Goal: Use online tool/utility: Utilize a website feature to perform a specific function

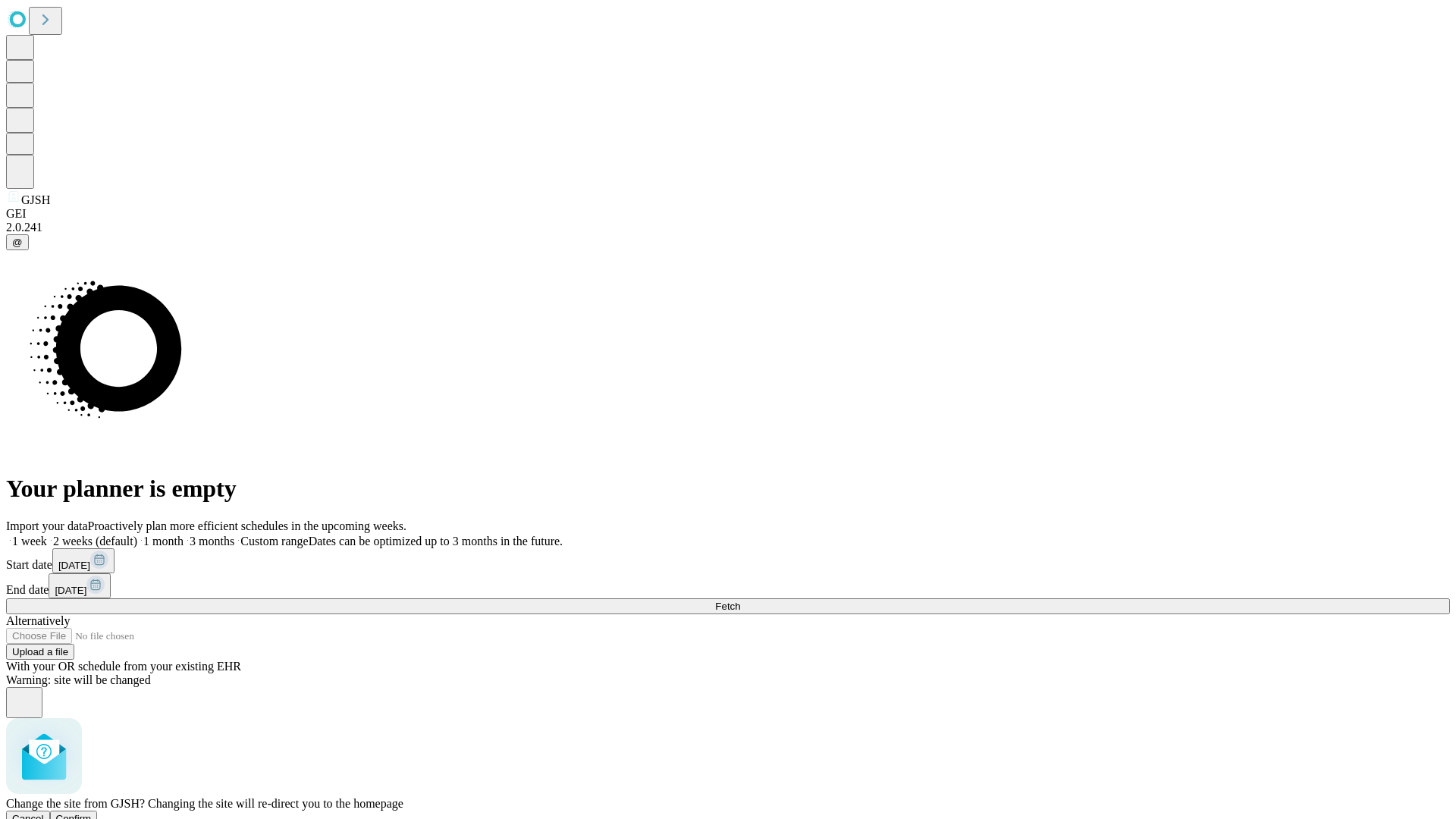
click at [92, 813] on span "Confirm" at bounding box center [74, 819] width 36 height 11
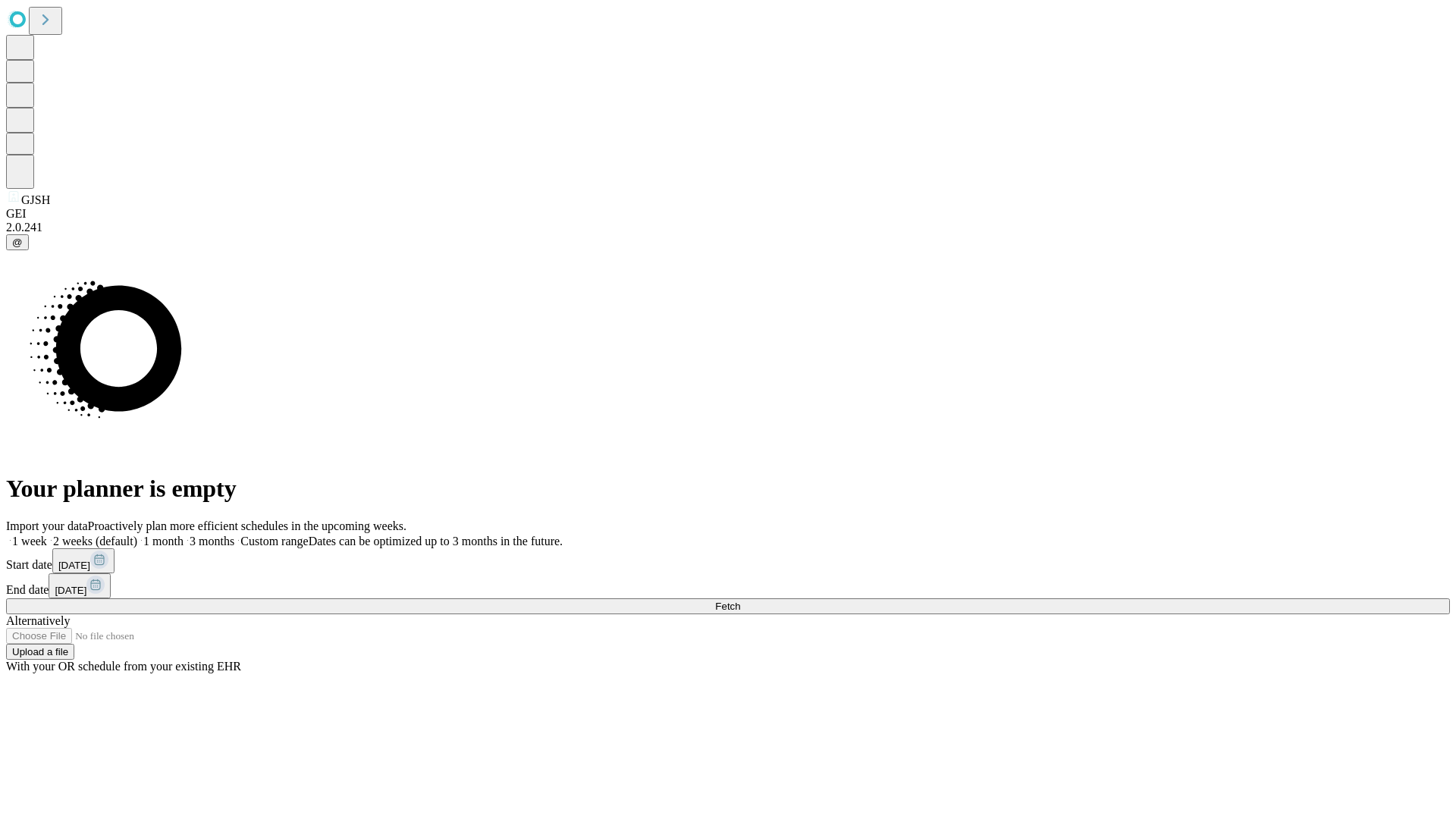
click at [184, 535] on label "1 month" at bounding box center [160, 542] width 46 height 13
click at [740, 600] on span "Fetch" at bounding box center [727, 606] width 25 height 11
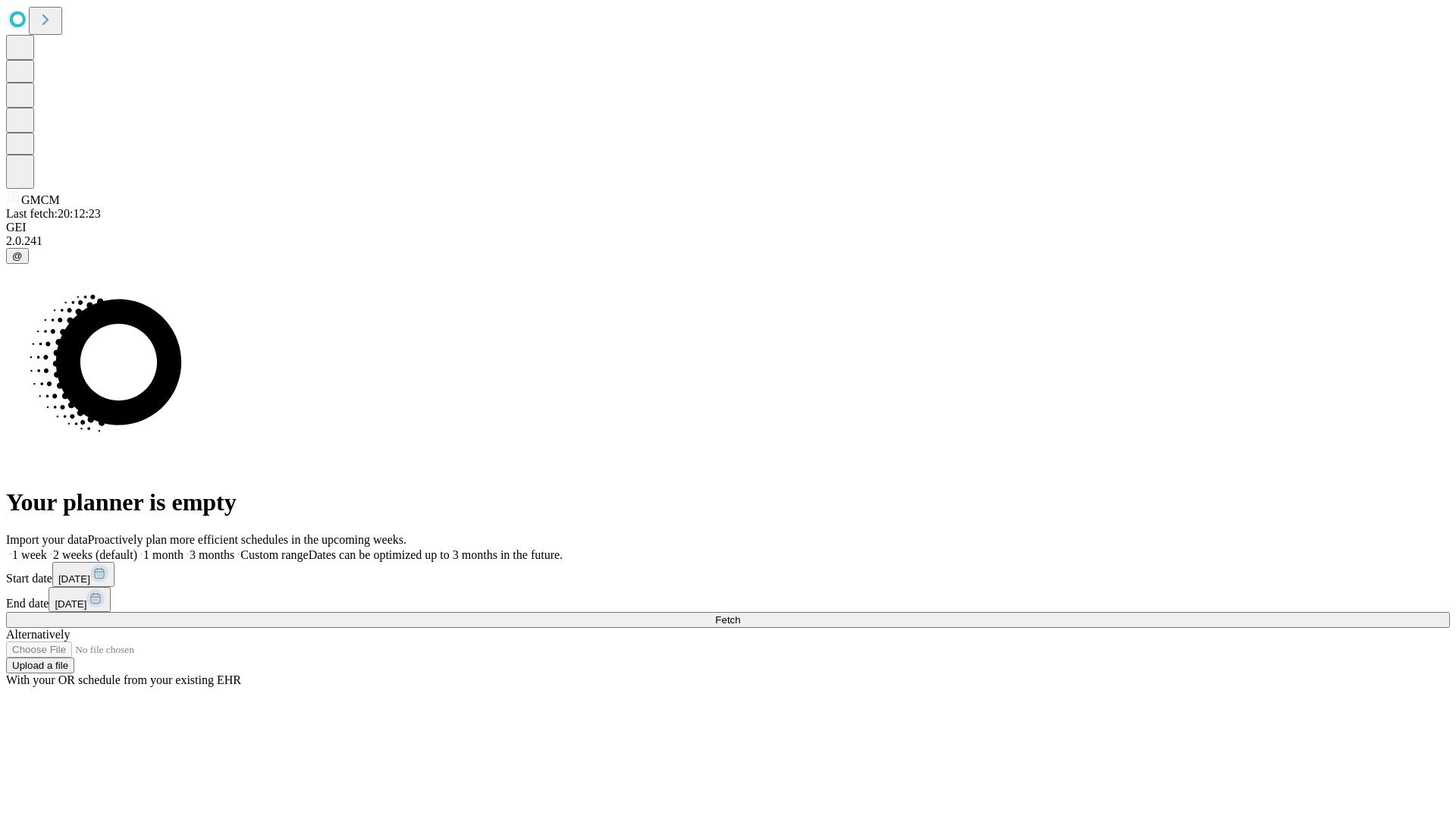
click at [184, 548] on label "1 month" at bounding box center [160, 555] width 46 height 13
click at [740, 614] on span "Fetch" at bounding box center [727, 620] width 25 height 11
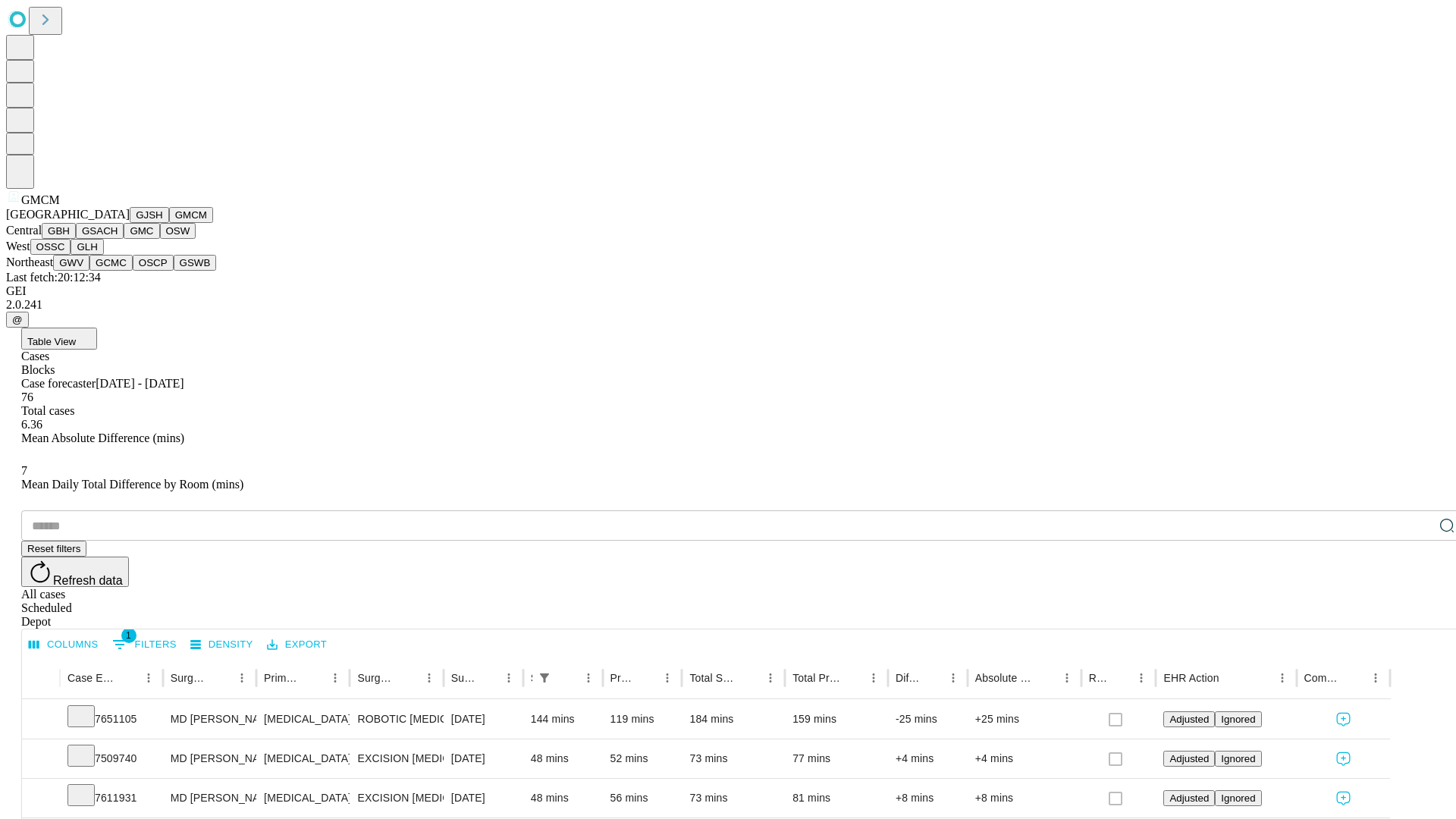
click at [76, 239] on button "GBH" at bounding box center [59, 230] width 34 height 16
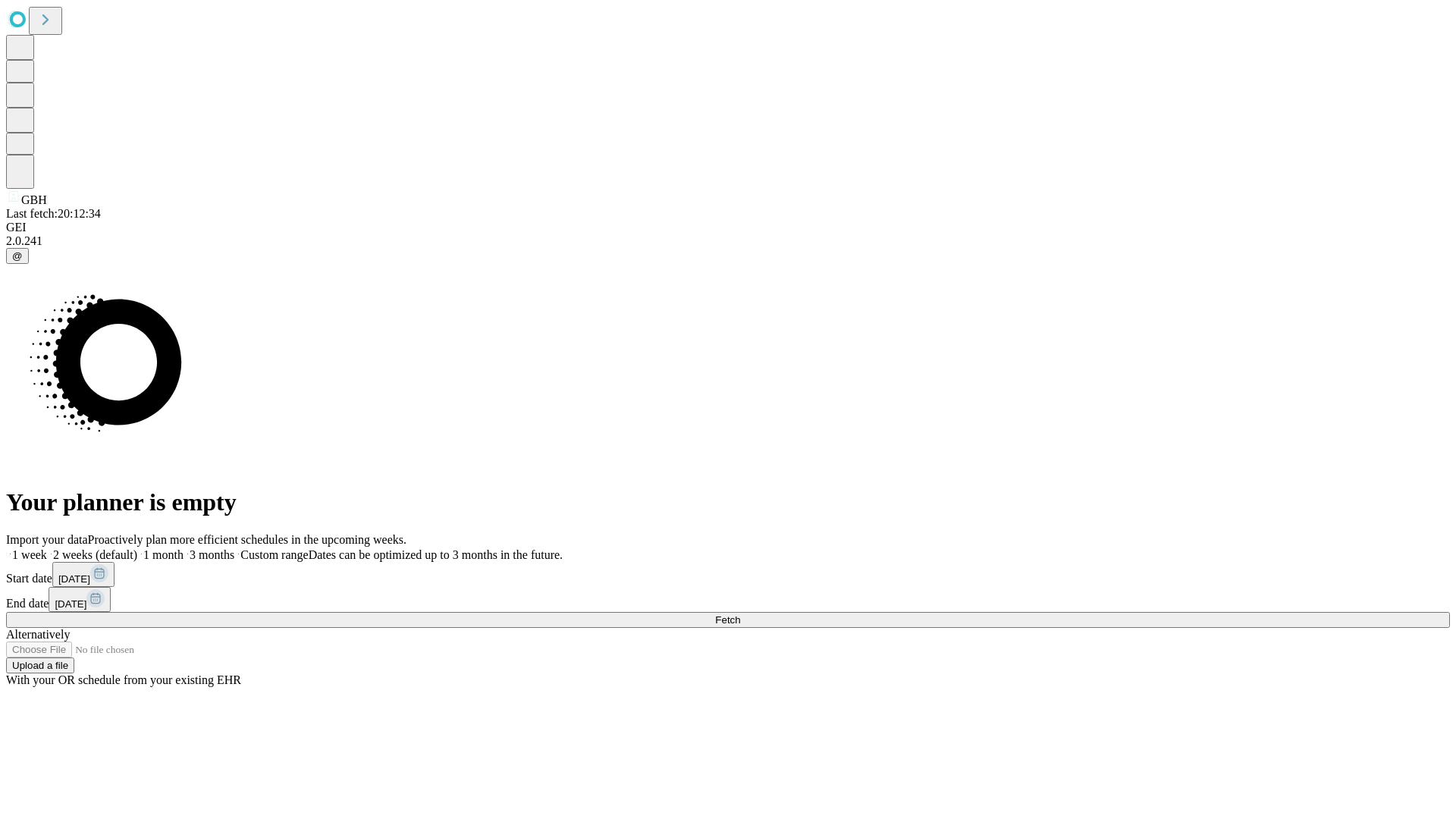
click at [184, 548] on label "1 month" at bounding box center [160, 555] width 46 height 13
click at [740, 614] on span "Fetch" at bounding box center [727, 620] width 25 height 11
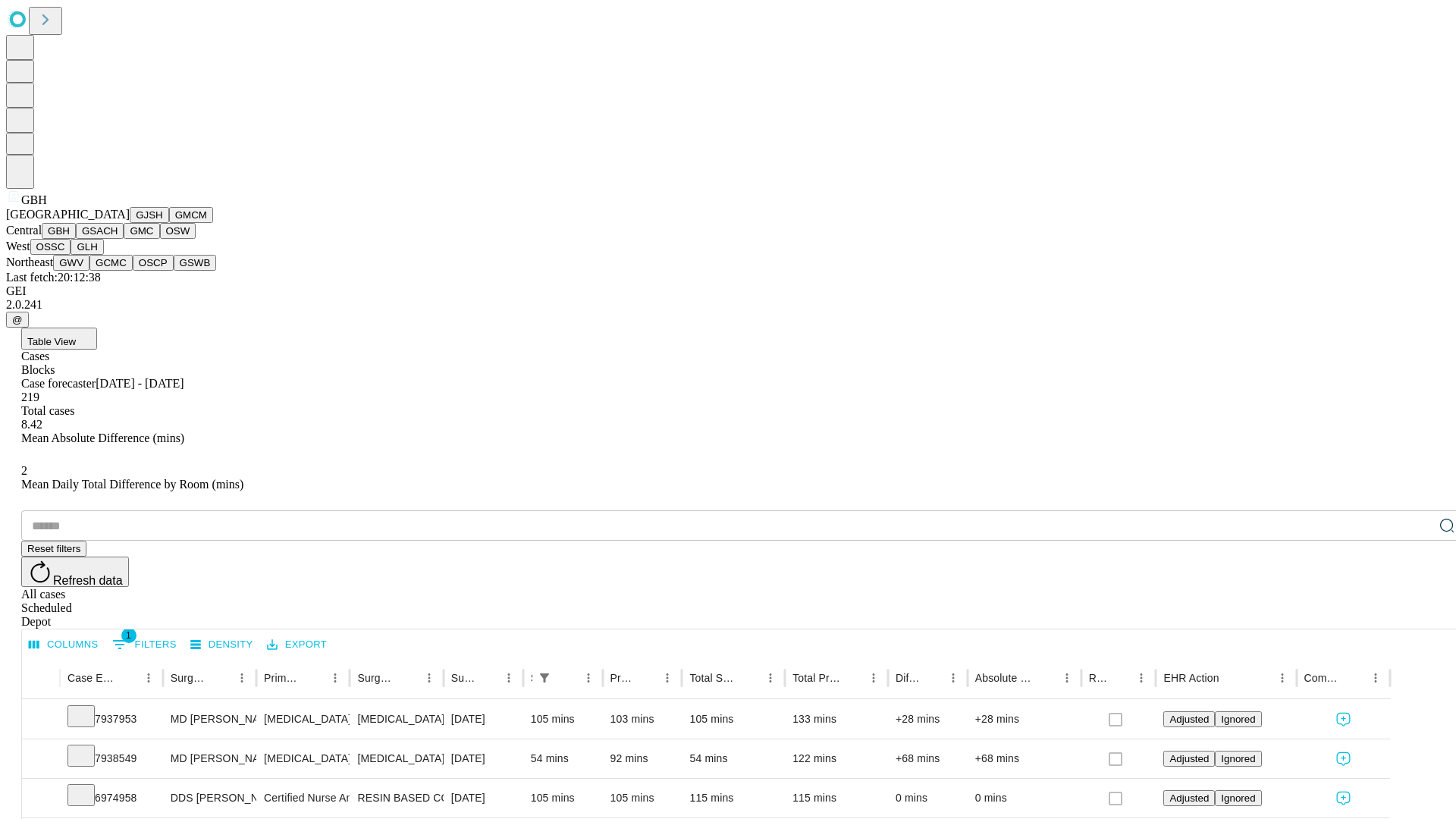
click at [117, 239] on button "GSACH" at bounding box center [99, 230] width 47 height 16
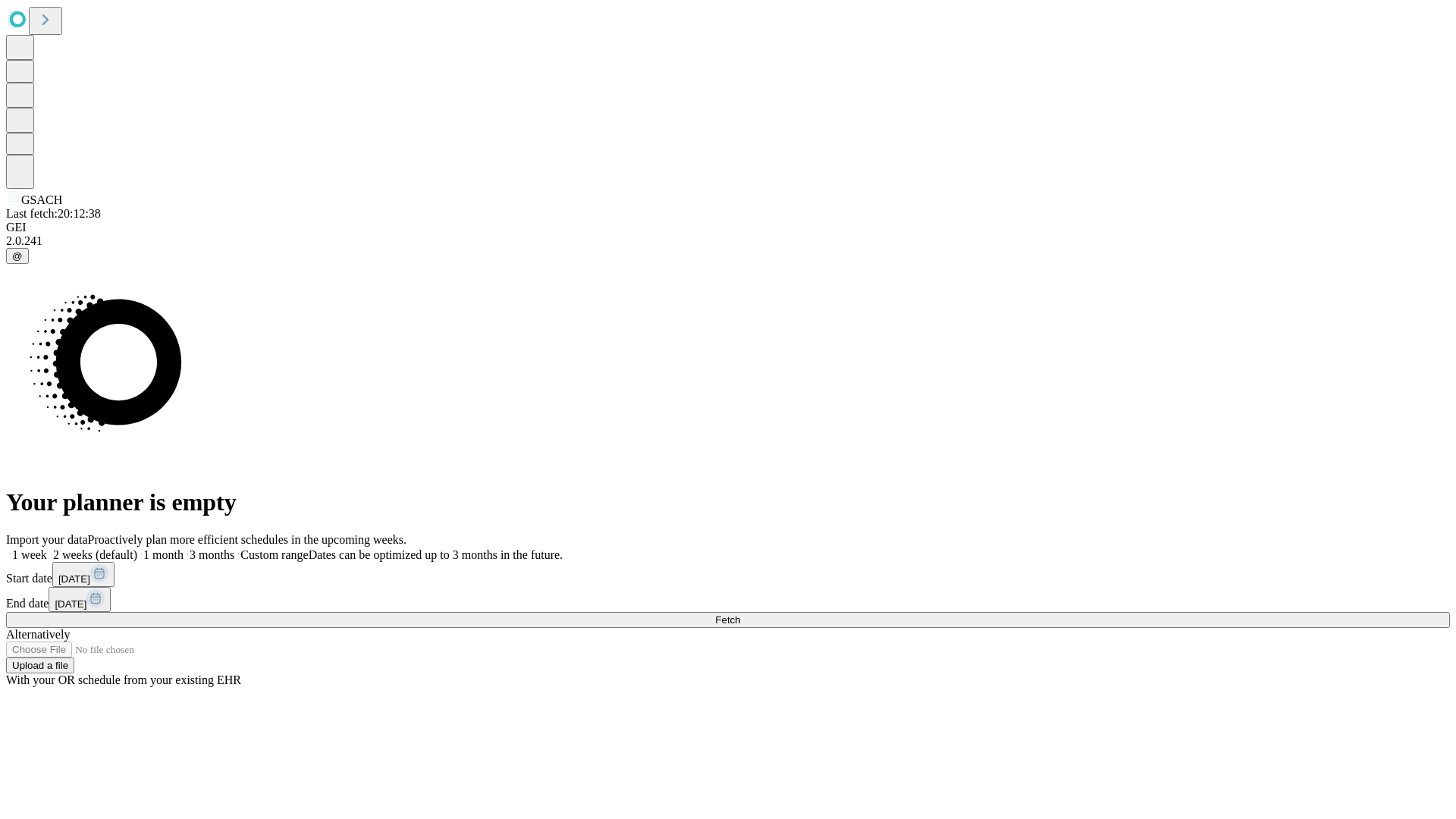
click at [184, 548] on label "1 month" at bounding box center [160, 555] width 46 height 13
click at [740, 614] on span "Fetch" at bounding box center [727, 620] width 25 height 11
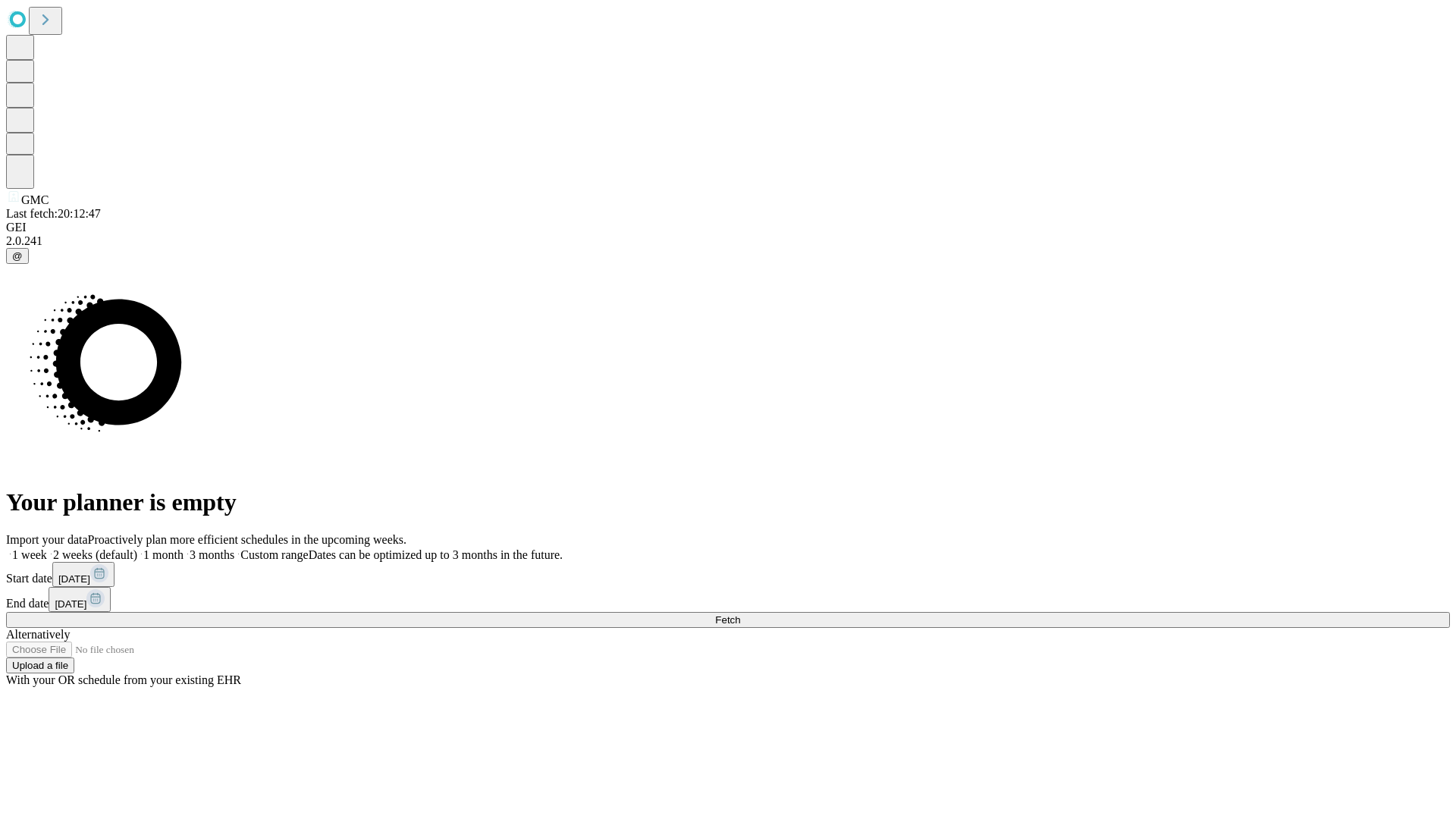
click at [740, 614] on span "Fetch" at bounding box center [727, 620] width 25 height 11
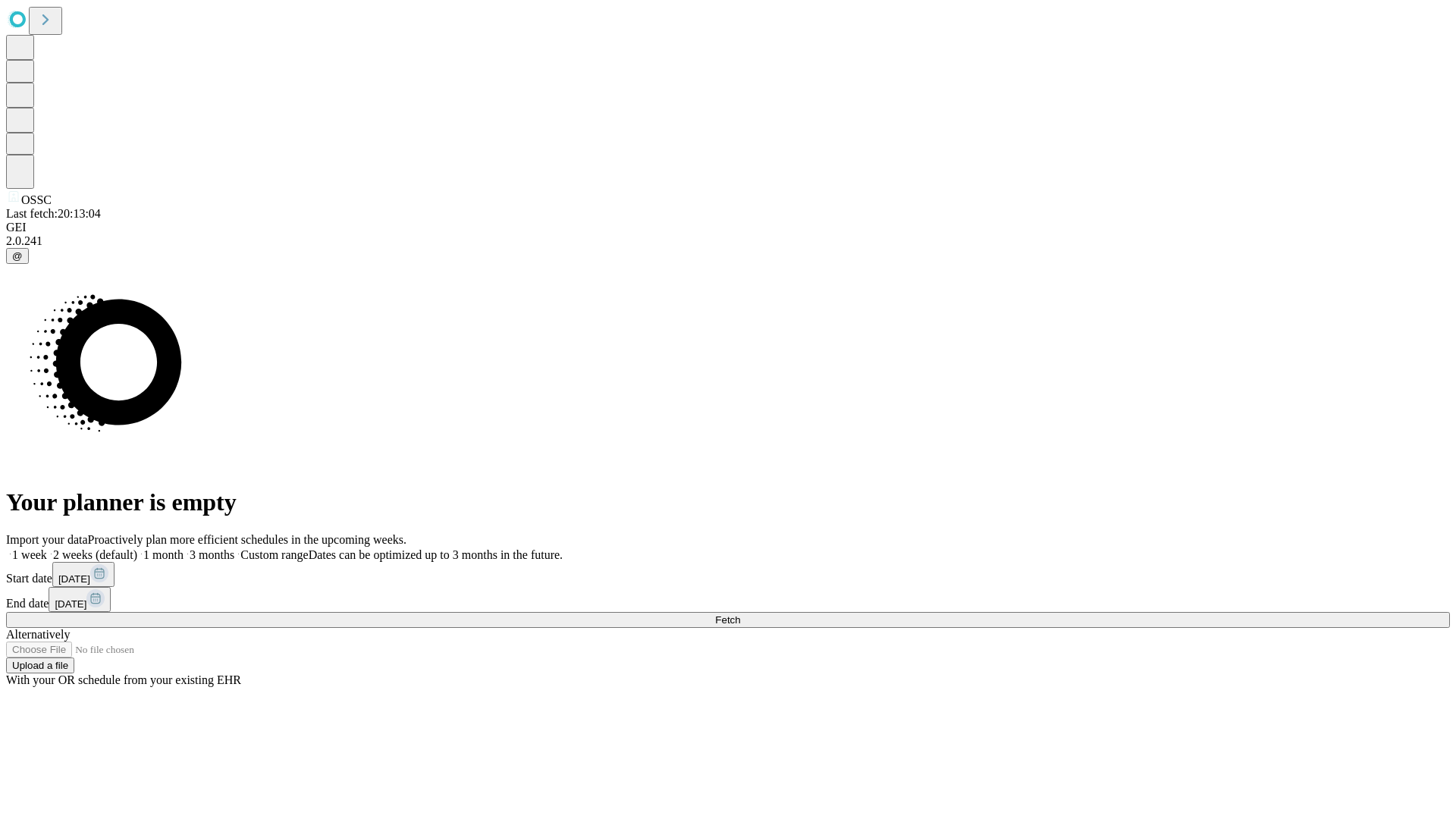
click at [184, 548] on label "1 month" at bounding box center [160, 555] width 46 height 13
click at [740, 614] on span "Fetch" at bounding box center [727, 620] width 25 height 11
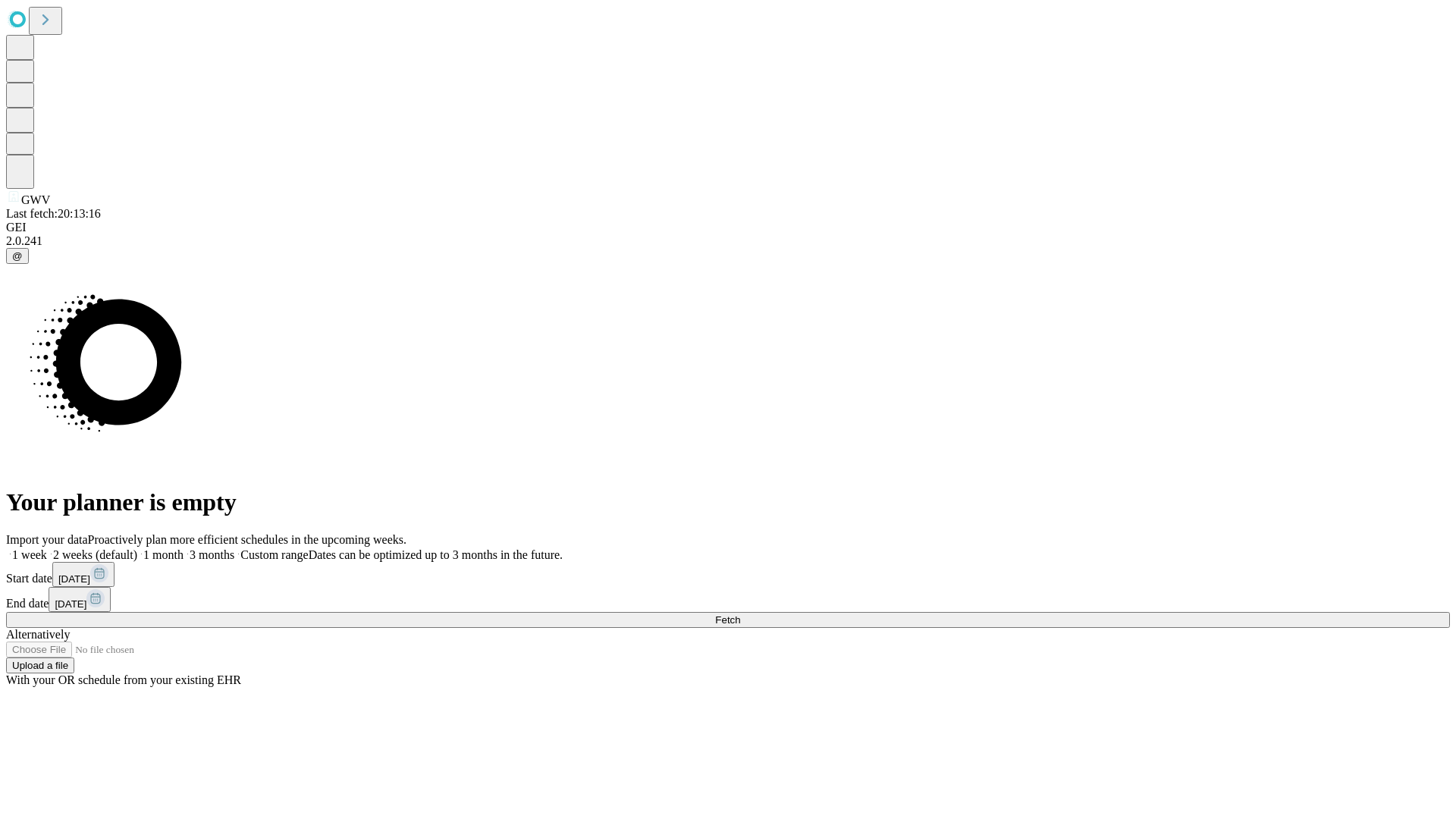
click at [184, 548] on label "1 month" at bounding box center [160, 555] width 46 height 13
click at [740, 614] on span "Fetch" at bounding box center [727, 620] width 25 height 11
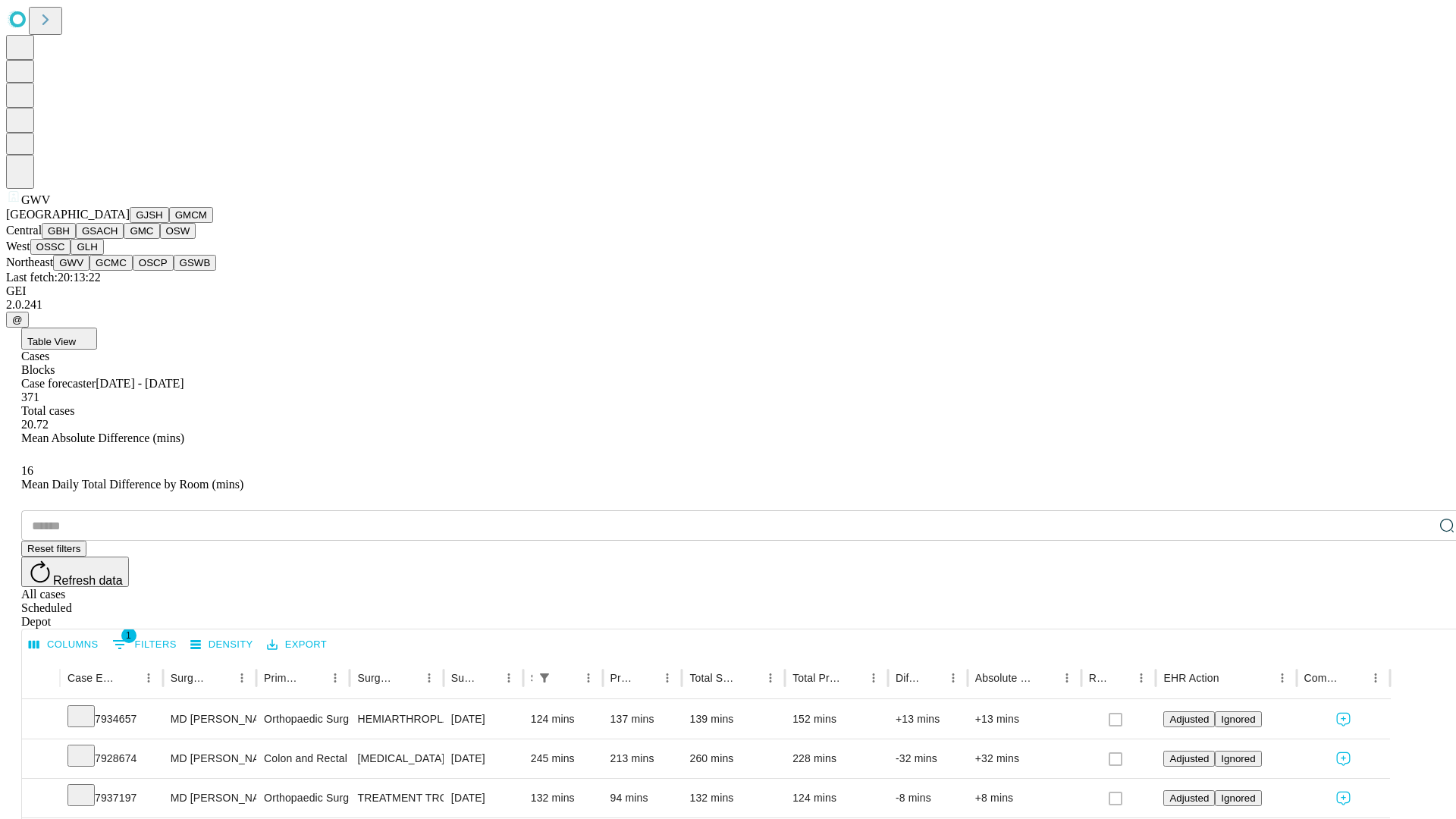
click at [117, 271] on button "GCMC" at bounding box center [112, 262] width 44 height 16
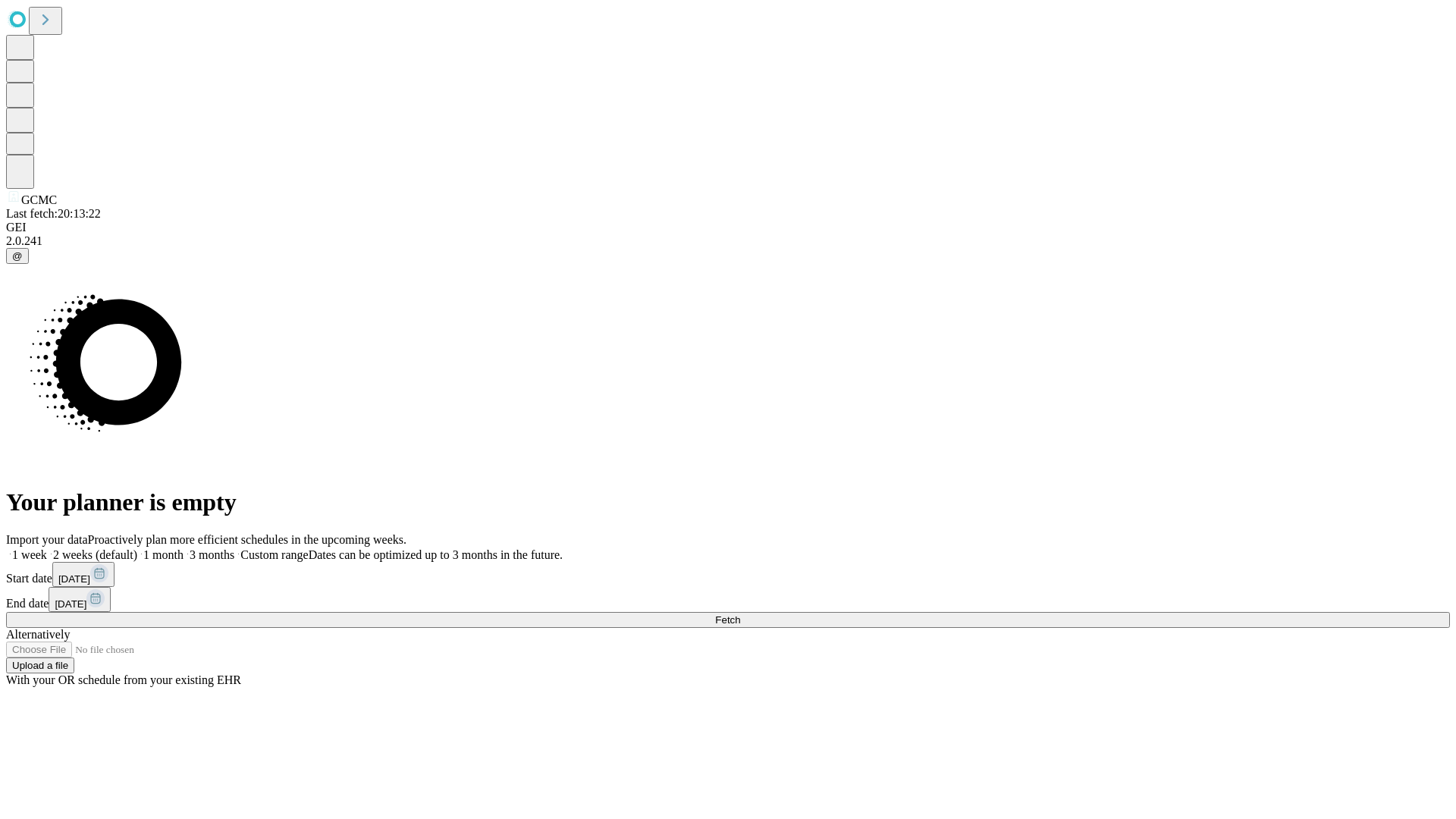
click at [184, 548] on label "1 month" at bounding box center [160, 555] width 46 height 13
click at [740, 614] on span "Fetch" at bounding box center [727, 620] width 25 height 11
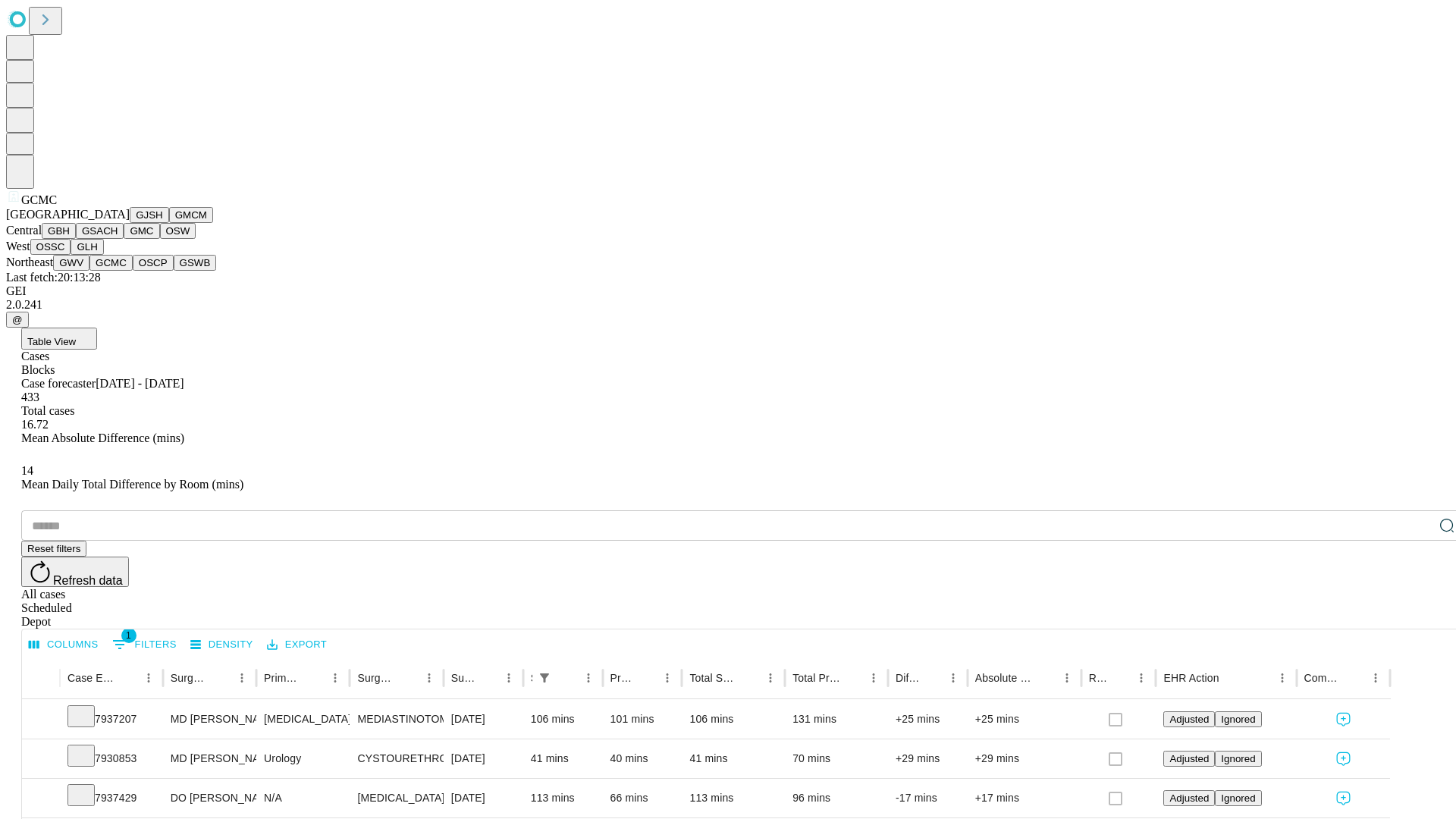
click at [133, 271] on button "OSCP" at bounding box center [152, 262] width 41 height 16
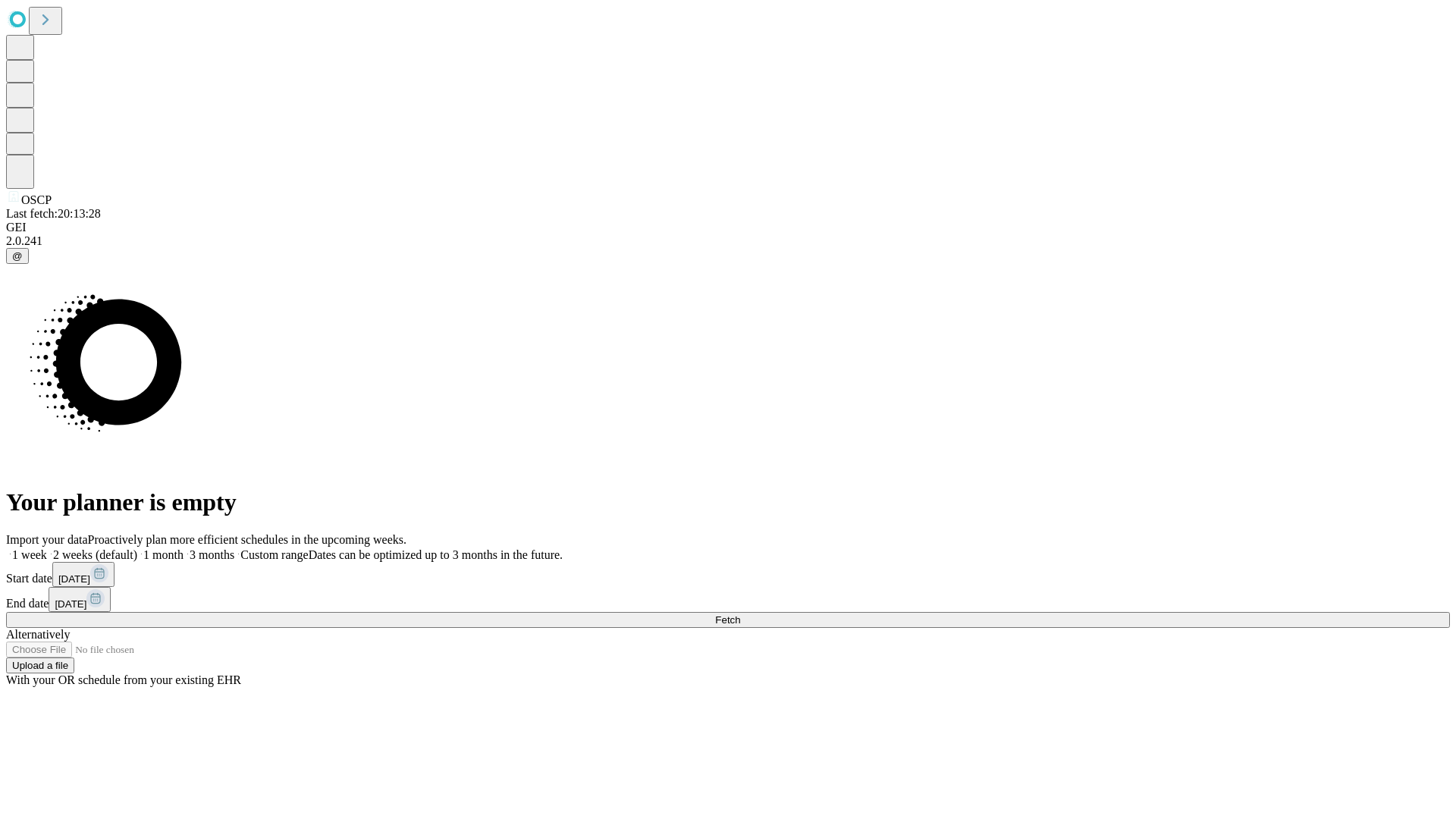
click at [184, 548] on label "1 month" at bounding box center [160, 555] width 46 height 13
click at [740, 614] on span "Fetch" at bounding box center [727, 620] width 25 height 11
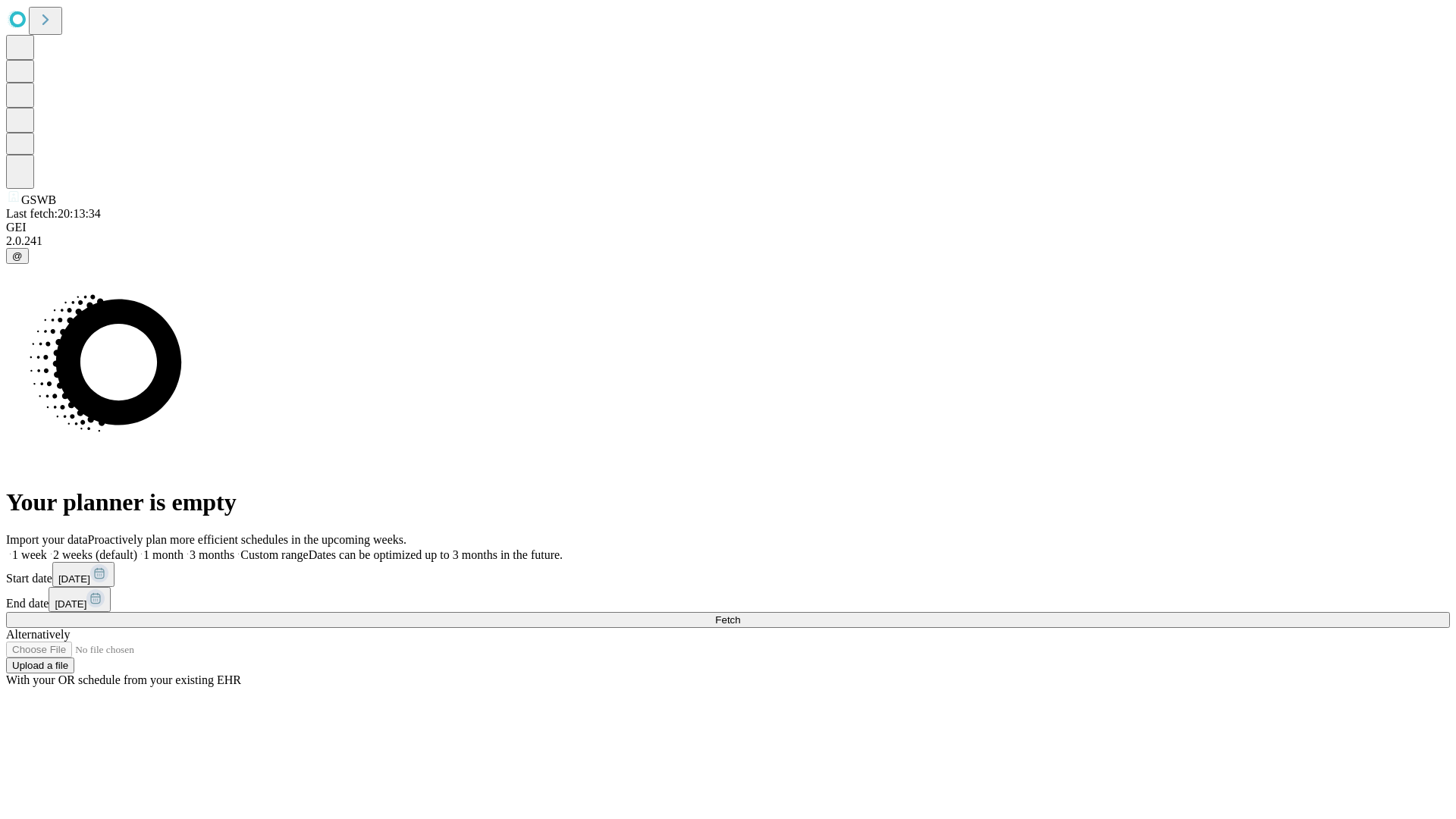
click at [184, 548] on label "1 month" at bounding box center [160, 555] width 46 height 13
click at [740, 614] on span "Fetch" at bounding box center [727, 620] width 25 height 11
